Goal: Task Accomplishment & Management: Manage account settings

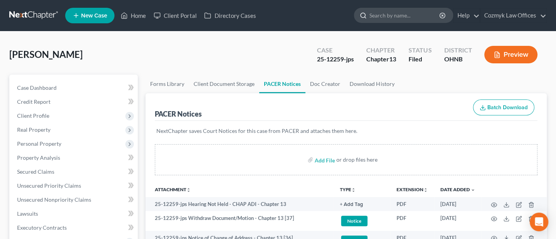
click at [401, 19] on input "search" at bounding box center [405, 15] width 71 height 14
type input "[PERSON_NAME]"
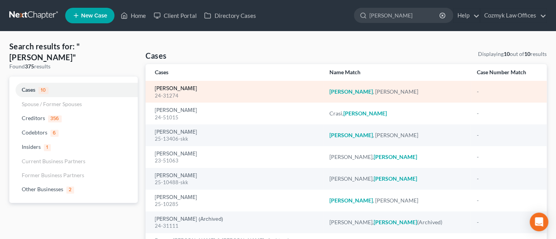
click at [168, 91] on link "[PERSON_NAME]" at bounding box center [176, 88] width 42 height 5
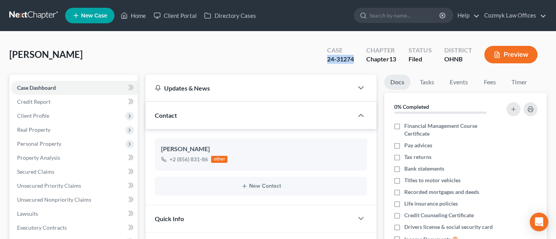
drag, startPoint x: 328, startPoint y: 59, endPoint x: 355, endPoint y: 59, distance: 26.8
click at [355, 59] on div "Case 24-31274" at bounding box center [340, 55] width 39 height 23
copy div "24-31274"
click at [385, 20] on input "search" at bounding box center [405, 15] width 71 height 14
type input "[PERSON_NAME]"
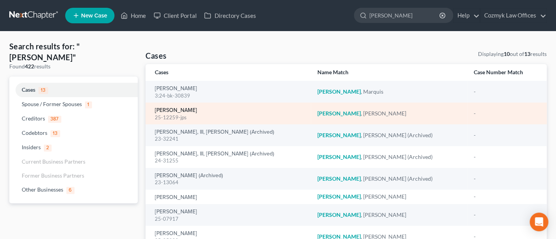
click at [177, 111] on link "[PERSON_NAME]" at bounding box center [176, 110] width 42 height 5
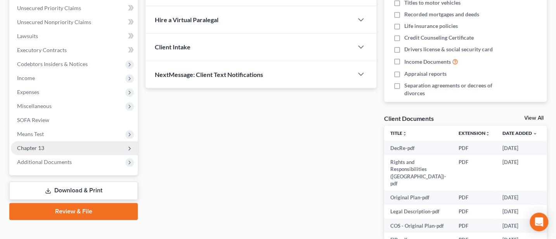
scroll to position [207, 0]
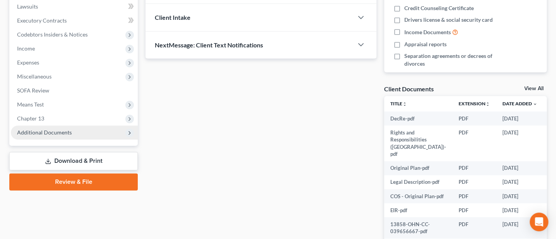
click at [40, 130] on span "Additional Documents" at bounding box center [44, 132] width 55 height 7
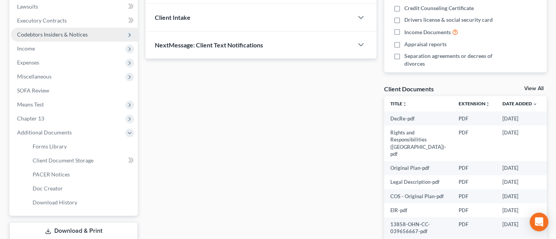
scroll to position [103, 0]
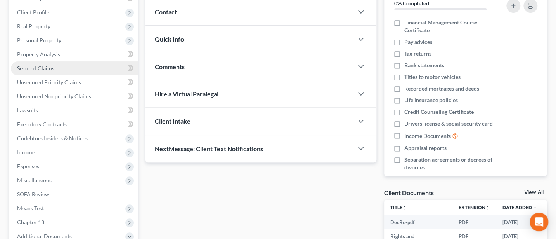
click at [40, 66] on span "Secured Claims" at bounding box center [35, 68] width 37 height 7
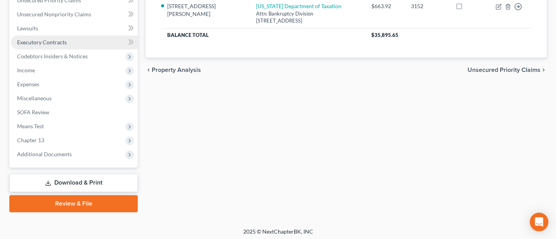
scroll to position [187, 0]
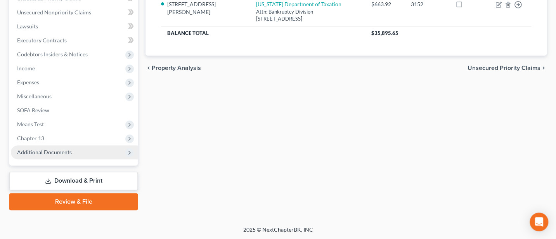
click at [36, 152] on span "Additional Documents" at bounding box center [44, 152] width 55 height 7
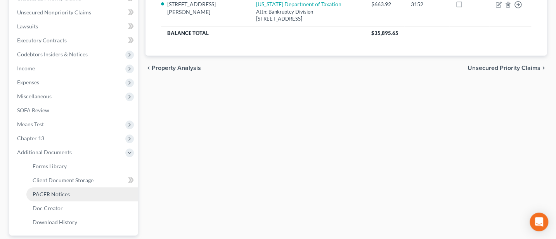
click at [58, 191] on span "PACER Notices" at bounding box center [51, 194] width 37 height 7
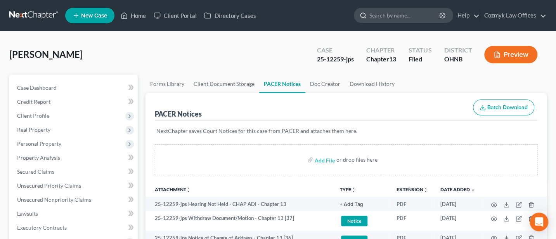
click at [389, 14] on input "search" at bounding box center [405, 15] width 71 height 14
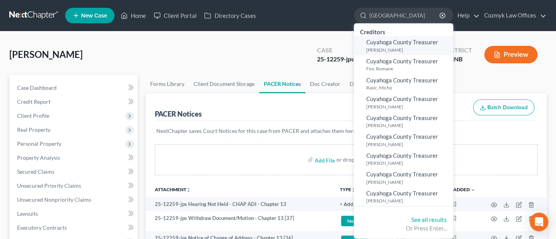
type input "[GEOGRAPHIC_DATA]"
click at [386, 44] on span "Cuyahoga County Treasurer" at bounding box center [403, 41] width 72 height 7
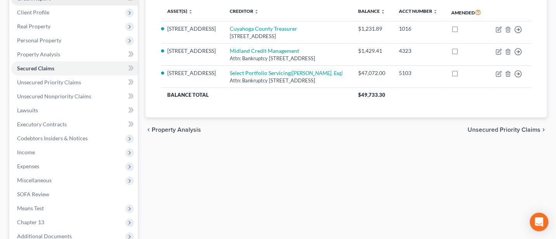
scroll to position [187, 0]
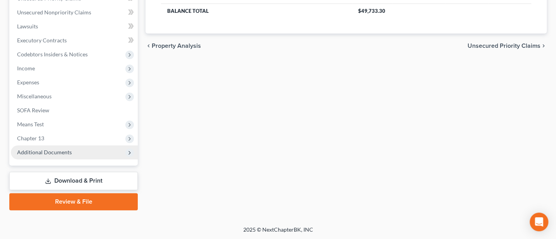
click at [46, 150] on span "Additional Documents" at bounding box center [44, 152] width 55 height 7
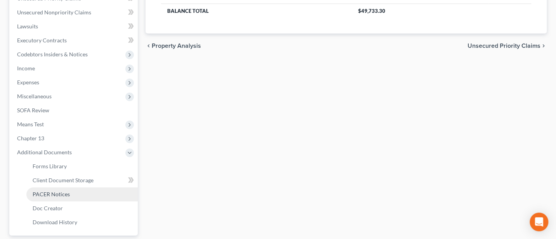
click at [59, 193] on span "PACER Notices" at bounding box center [51, 194] width 37 height 7
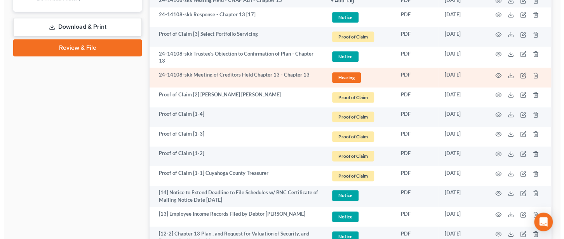
scroll to position [414, 0]
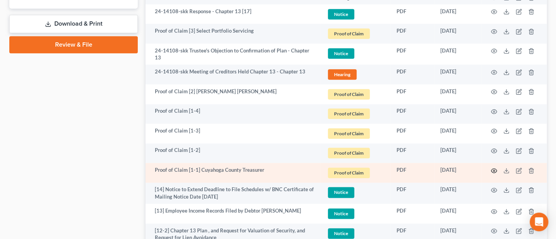
click at [494, 170] on circle "button" at bounding box center [495, 171] width 2 height 2
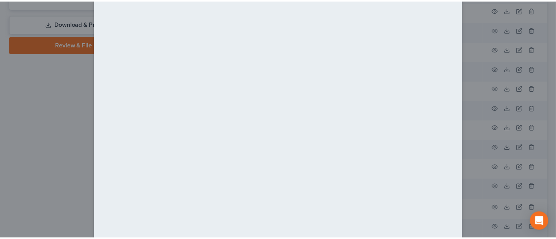
scroll to position [0, 0]
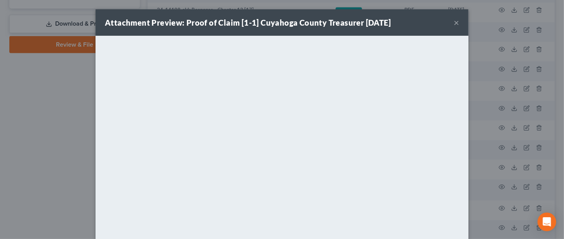
click at [454, 22] on button "×" at bounding box center [456, 22] width 5 height 9
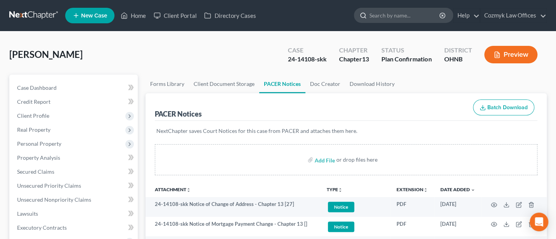
click at [396, 18] on input "search" at bounding box center [405, 15] width 71 height 14
type input "[PERSON_NAME]"
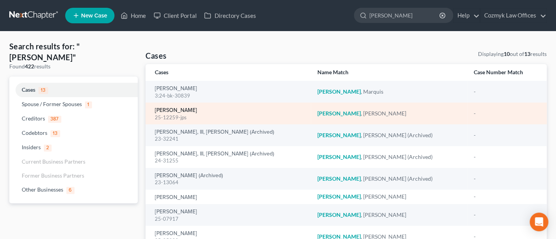
click at [176, 110] on link "[PERSON_NAME]" at bounding box center [176, 110] width 42 height 5
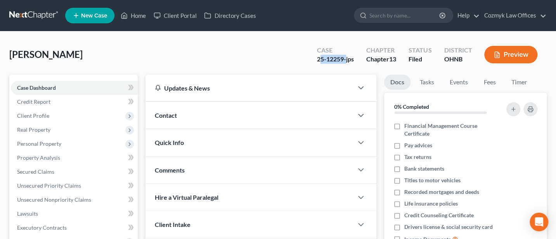
drag, startPoint x: 318, startPoint y: 59, endPoint x: 346, endPoint y: 60, distance: 28.0
click at [346, 60] on div "25-12259-jps" at bounding box center [335, 59] width 37 height 9
click at [317, 59] on div "25-12259-jps" at bounding box center [335, 59] width 37 height 9
drag, startPoint x: 317, startPoint y: 58, endPoint x: 343, endPoint y: 58, distance: 26.4
click at [343, 58] on div "25-12259-jps" at bounding box center [335, 59] width 37 height 9
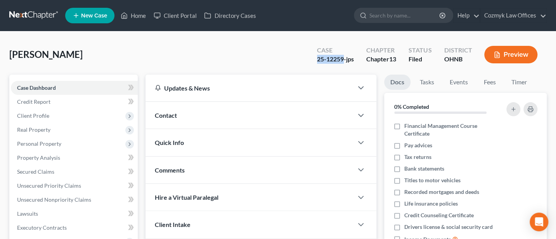
copy div "25-12259"
click at [35, 128] on span "Real Property" at bounding box center [33, 129] width 33 height 7
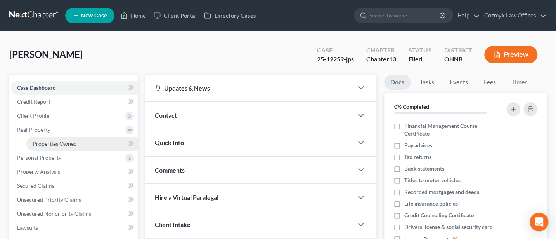
click at [57, 142] on span "Properties Owned" at bounding box center [55, 143] width 44 height 7
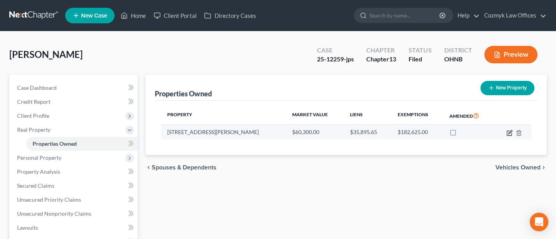
click at [510, 131] on icon "button" at bounding box center [510, 131] width 3 height 3
select select "36"
select select "0"
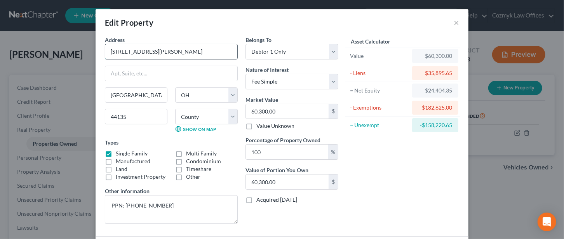
drag, startPoint x: 159, startPoint y: 51, endPoint x: 103, endPoint y: 51, distance: 55.9
click at [105, 51] on input "[STREET_ADDRESS][PERSON_NAME]" at bounding box center [171, 51] width 132 height 15
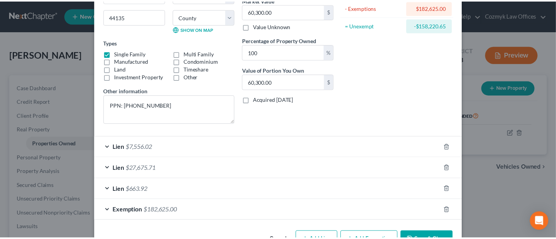
scroll to position [103, 0]
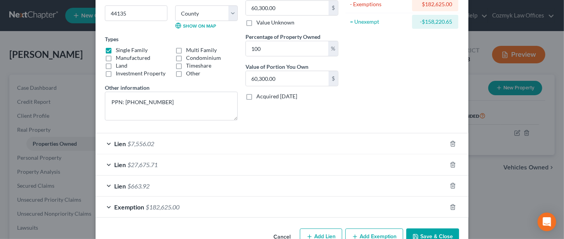
click at [430, 229] on button "Save & Close" at bounding box center [432, 236] width 53 height 16
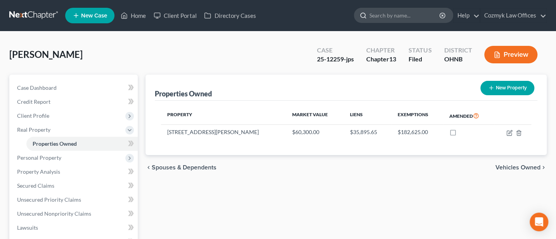
click at [384, 14] on input "search" at bounding box center [405, 15] width 71 height 14
type input "[PERSON_NAME]"
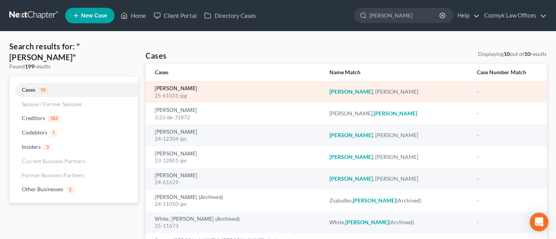
click at [176, 87] on link "[PERSON_NAME]" at bounding box center [176, 88] width 42 height 5
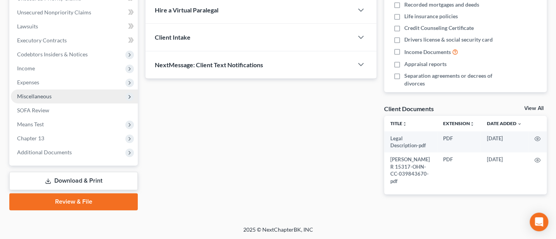
scroll to position [83, 0]
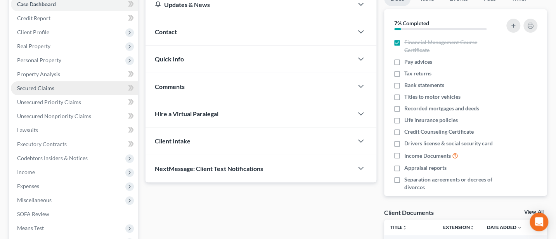
click at [47, 88] on span "Secured Claims" at bounding box center [35, 88] width 37 height 7
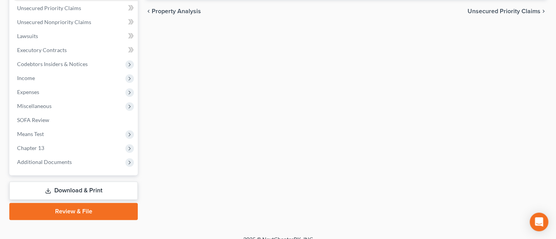
scroll to position [187, 0]
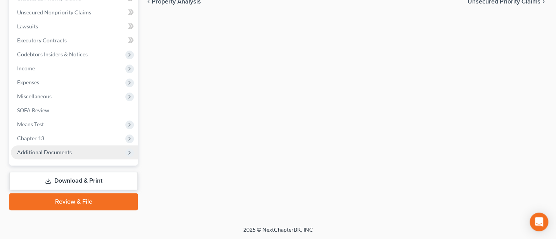
click at [60, 154] on span "Additional Documents" at bounding box center [44, 152] width 55 height 7
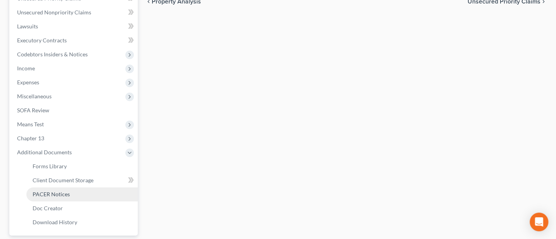
click at [54, 193] on span "PACER Notices" at bounding box center [51, 194] width 37 height 7
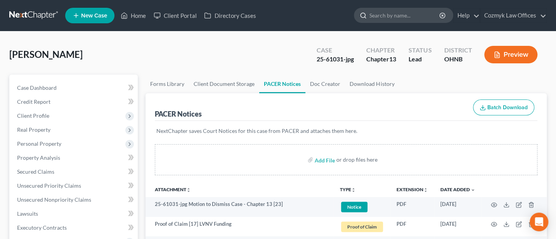
click at [394, 14] on input "search" at bounding box center [405, 15] width 71 height 14
type input "[PERSON_NAME]"
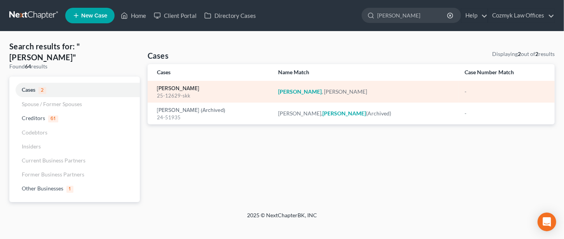
click at [176, 88] on link "[PERSON_NAME]" at bounding box center [178, 88] width 42 height 5
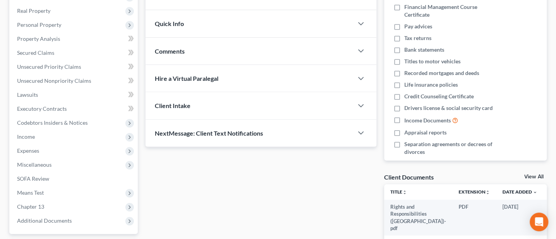
scroll to position [207, 0]
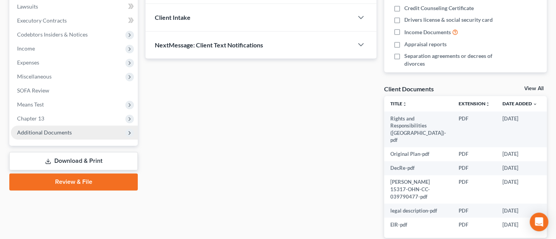
click at [48, 132] on span "Additional Documents" at bounding box center [44, 132] width 55 height 7
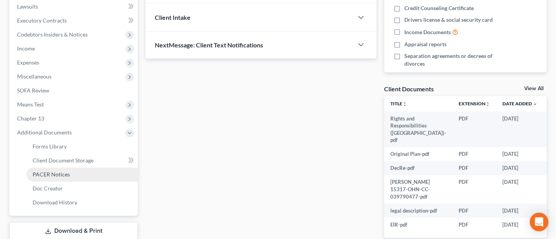
click at [62, 172] on span "PACER Notices" at bounding box center [51, 174] width 37 height 7
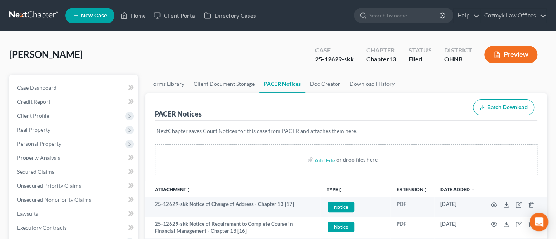
scroll to position [103, 0]
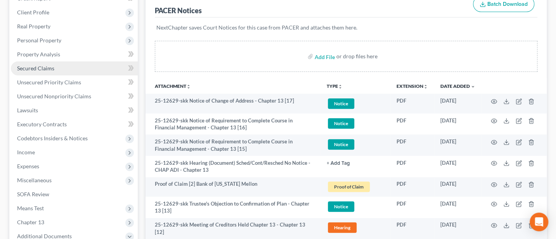
click at [41, 66] on span "Secured Claims" at bounding box center [35, 68] width 37 height 7
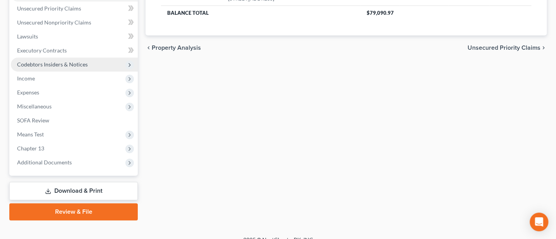
scroll to position [187, 0]
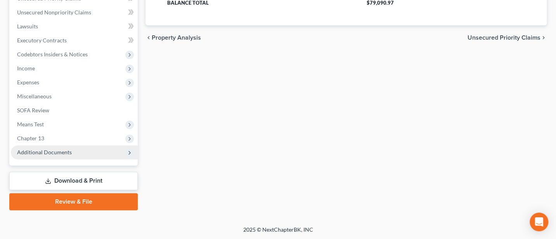
click at [37, 151] on span "Additional Documents" at bounding box center [44, 152] width 55 height 7
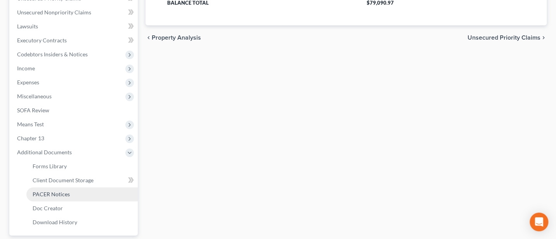
click at [53, 191] on span "PACER Notices" at bounding box center [51, 194] width 37 height 7
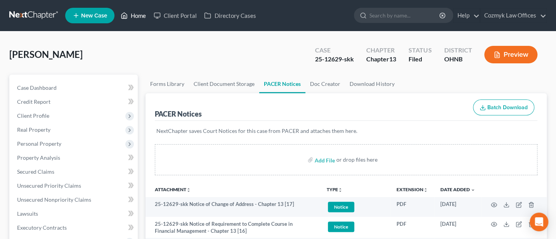
click at [137, 12] on link "Home" at bounding box center [133, 16] width 33 height 14
